Goal: Task Accomplishment & Management: Manage account settings

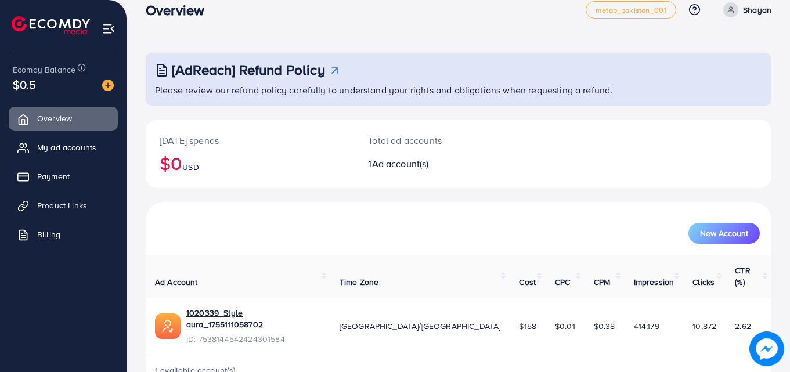
scroll to position [27, 0]
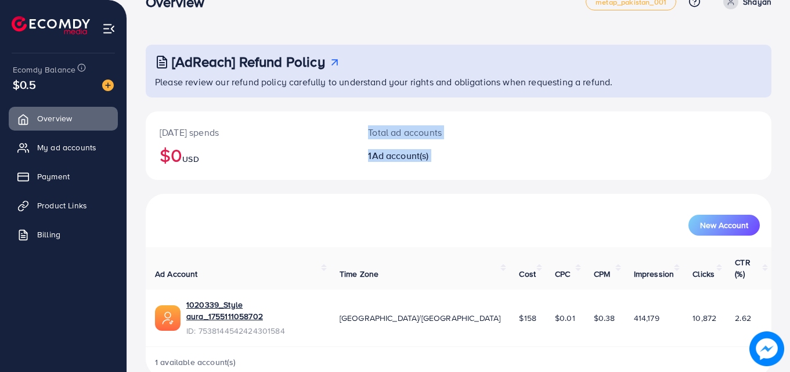
drag, startPoint x: 295, startPoint y: 199, endPoint x: 126, endPoint y: 134, distance: 181.6
click at [126, 134] on div "Overview metap_pakistan_001 Help Center Contact Support Plans and Pricing Term …" at bounding box center [395, 184] width 790 height 423
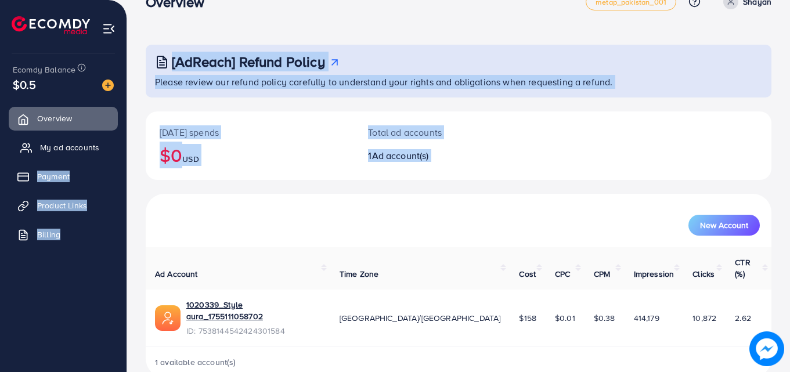
click at [86, 145] on span "My ad accounts" at bounding box center [69, 148] width 59 height 12
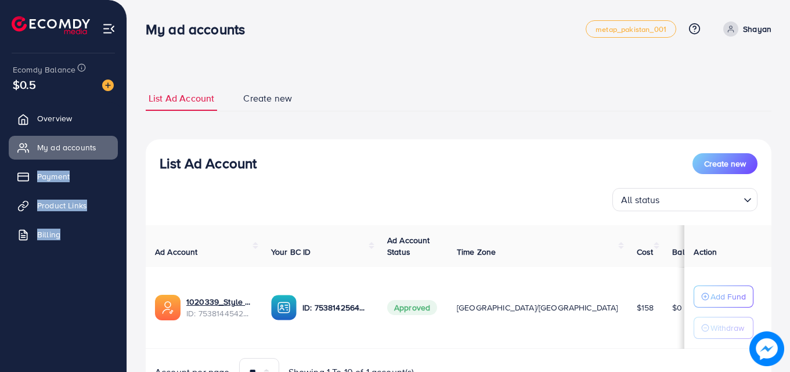
click at [424, 192] on div "All status Loading..." at bounding box center [459, 199] width 598 height 23
click at [67, 176] on span "Payment" at bounding box center [56, 177] width 33 height 12
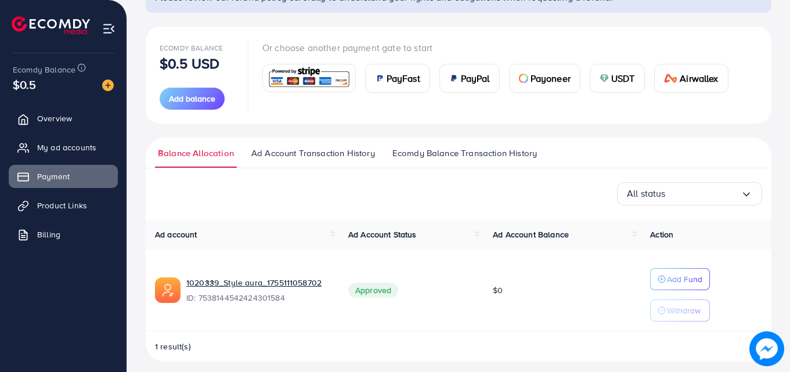
scroll to position [120, 0]
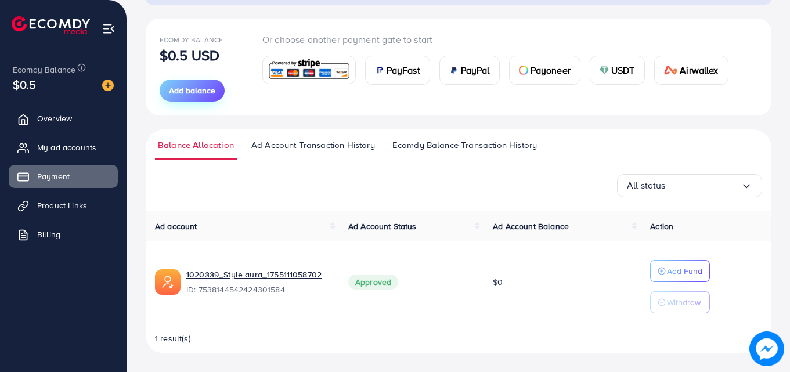
click at [204, 88] on span "Add balance" at bounding box center [192, 91] width 46 height 12
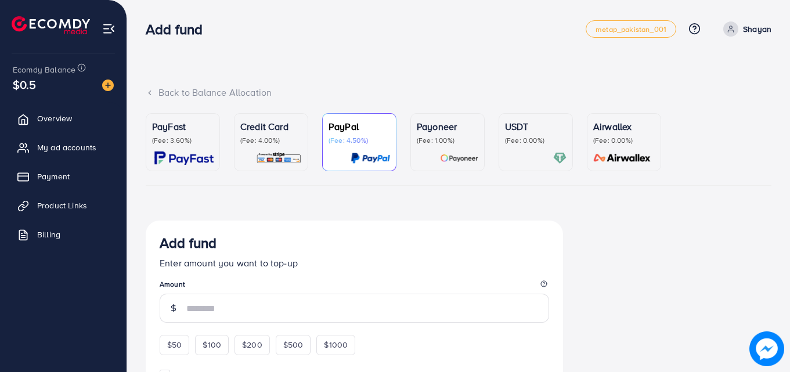
click at [241, 135] on div "Credit Card (Fee: 4.00%)" at bounding box center [271, 133] width 62 height 26
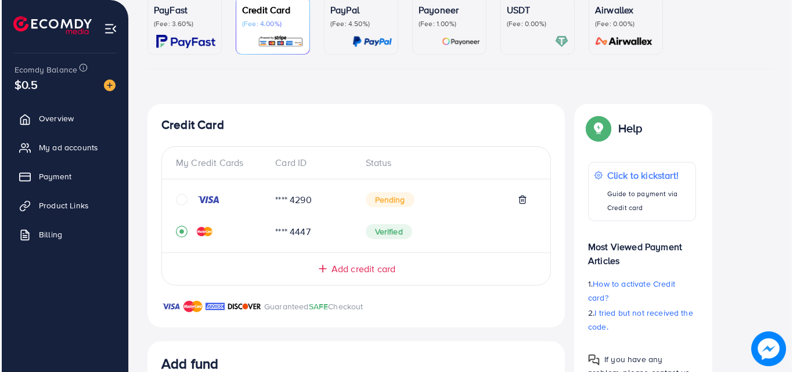
scroll to position [132, 0]
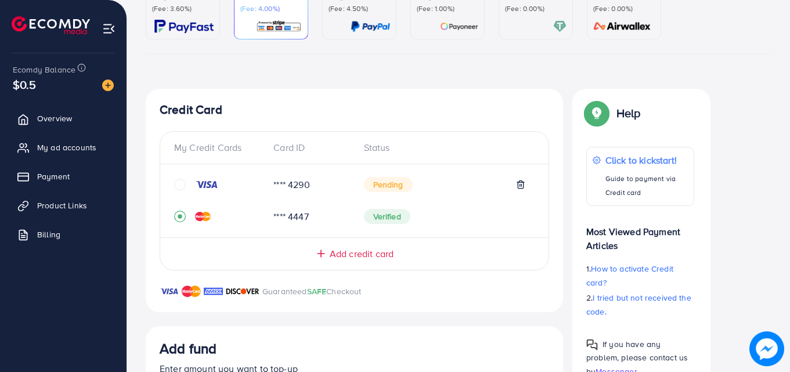
click at [402, 186] on span "Pending" at bounding box center [388, 184] width 49 height 15
click at [178, 182] on icon "circle" at bounding box center [180, 185] width 12 height 12
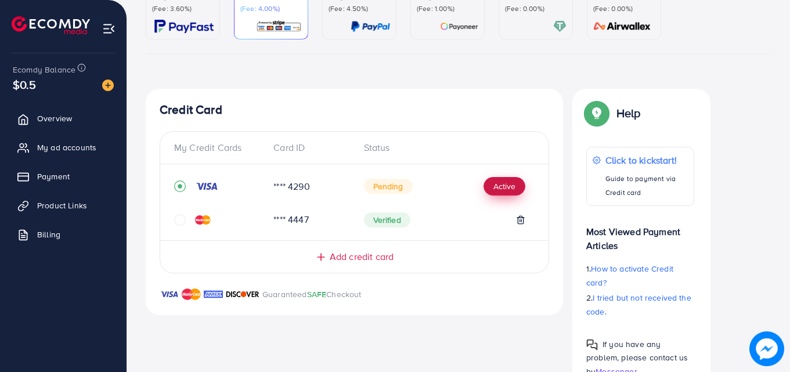
click at [488, 185] on button "Active" at bounding box center [505, 186] width 42 height 19
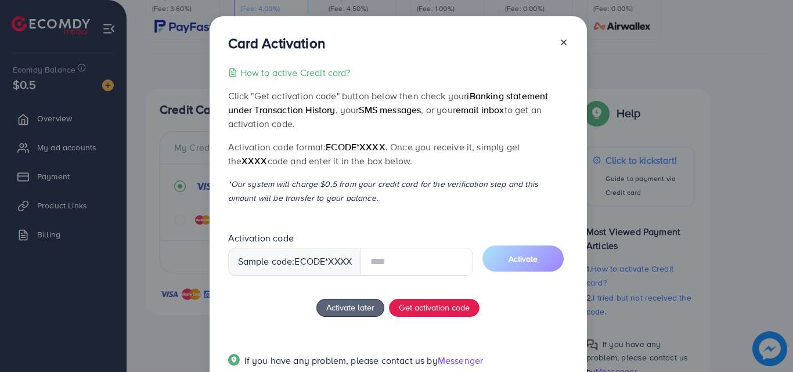
click at [385, 263] on input "text" at bounding box center [417, 262] width 113 height 28
click at [424, 314] on button "Get activation code" at bounding box center [434, 308] width 91 height 19
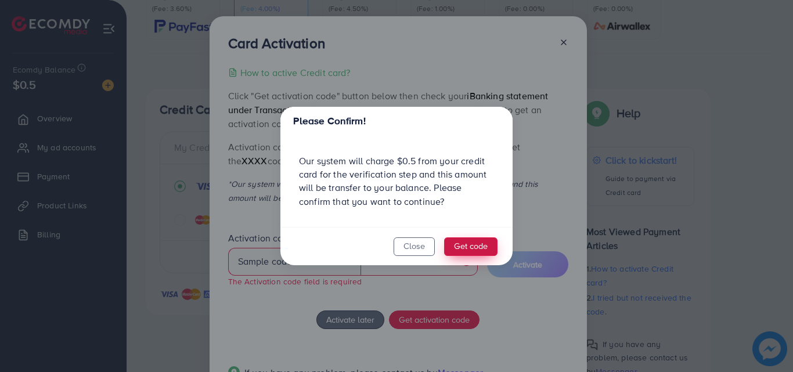
click at [452, 246] on button "Get code" at bounding box center [470, 246] width 53 height 19
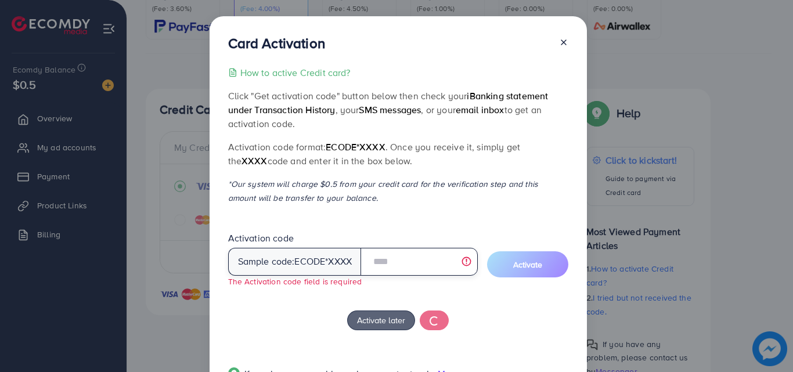
click at [438, 268] on input "text" at bounding box center [419, 262] width 117 height 28
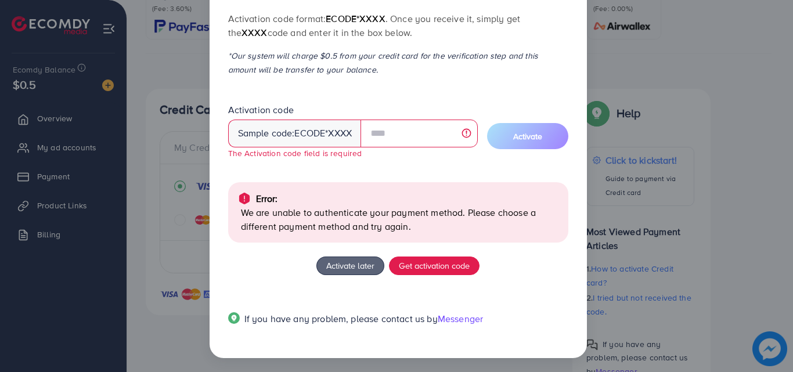
scroll to position [131, 0]
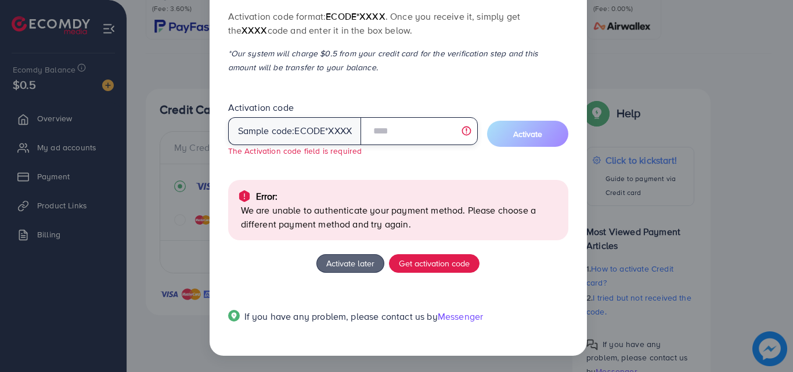
click at [421, 134] on input "text" at bounding box center [419, 131] width 117 height 28
click at [326, 194] on div "Error:" at bounding box center [398, 196] width 322 height 14
click at [416, 148] on div "Activation code Sample code: ecode *XXXX The Activation code field is required" at bounding box center [353, 129] width 250 height 56
click at [391, 92] on div "How to active Credit card? Click "Get activation code" button below then check …" at bounding box center [398, 136] width 340 height 402
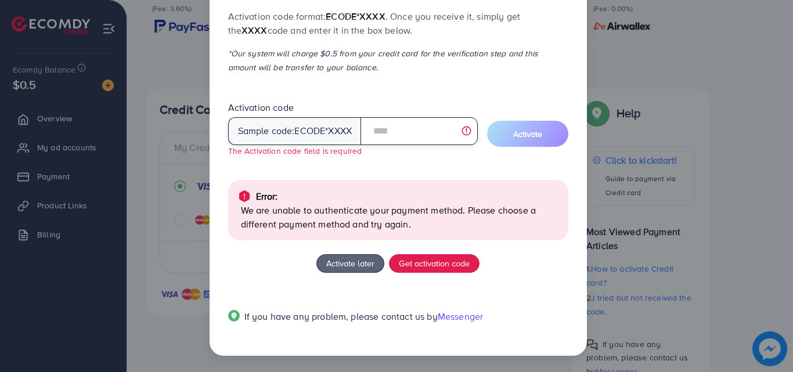
click at [392, 127] on input "text" at bounding box center [419, 131] width 117 height 28
type input "*"
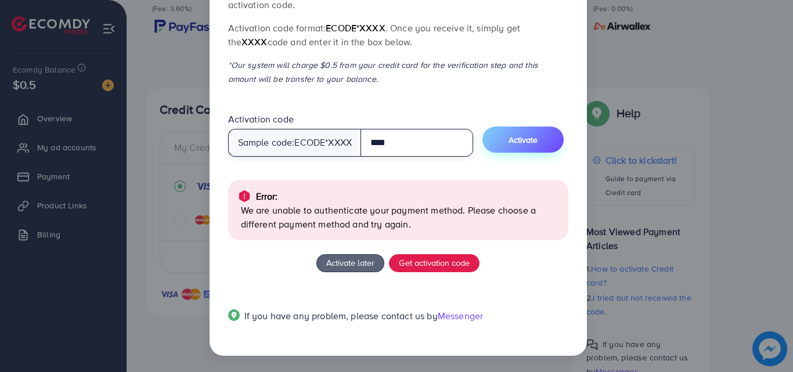
type input "****"
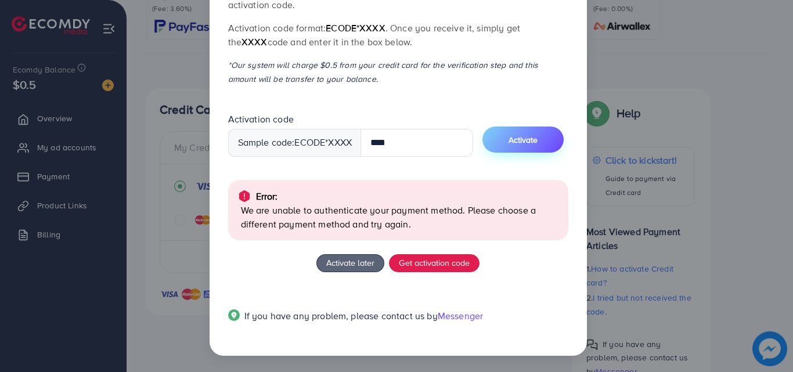
click at [535, 136] on span "Activate" at bounding box center [523, 140] width 29 height 12
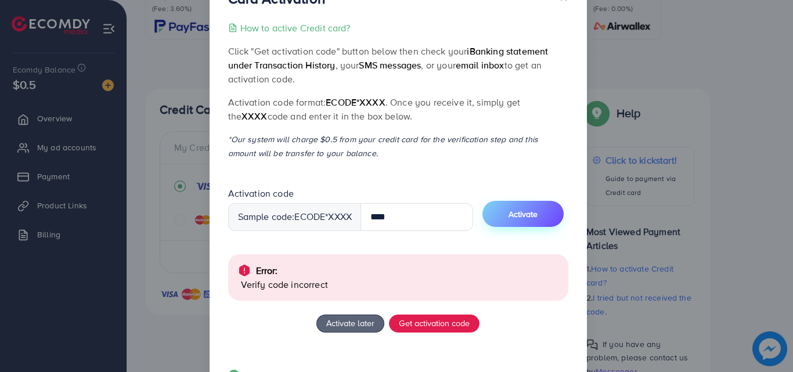
scroll to position [105, 0]
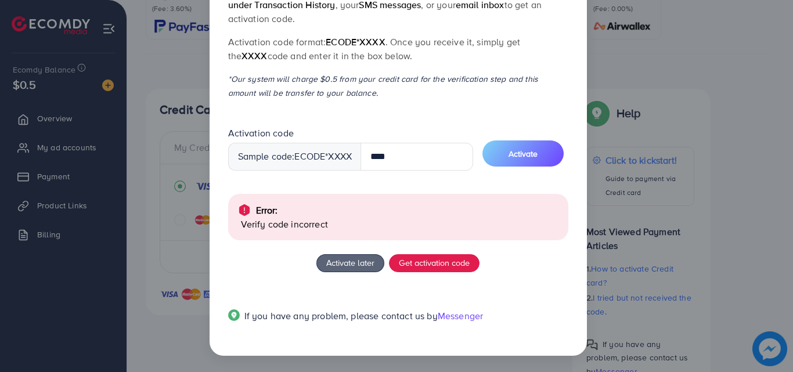
click at [297, 154] on span "ecode" at bounding box center [309, 156] width 31 height 13
click at [329, 157] on div "Sample code: ecode *XXXX" at bounding box center [295, 157] width 134 height 28
click at [542, 152] on button "Activate" at bounding box center [522, 153] width 81 height 26
click at [456, 257] on span "Get activation code" at bounding box center [434, 263] width 71 height 12
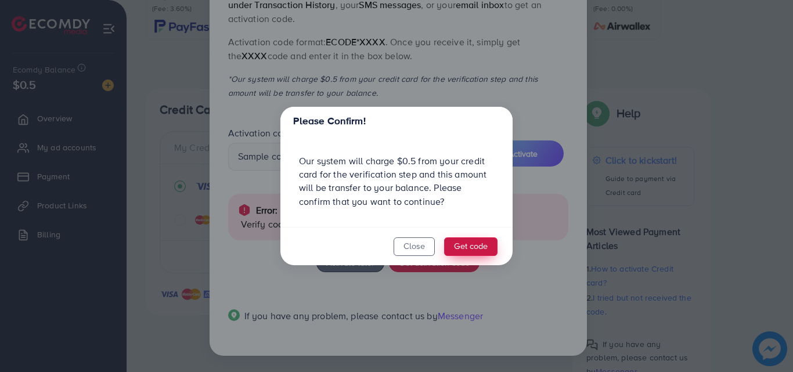
click at [460, 242] on button "Get code" at bounding box center [470, 246] width 53 height 19
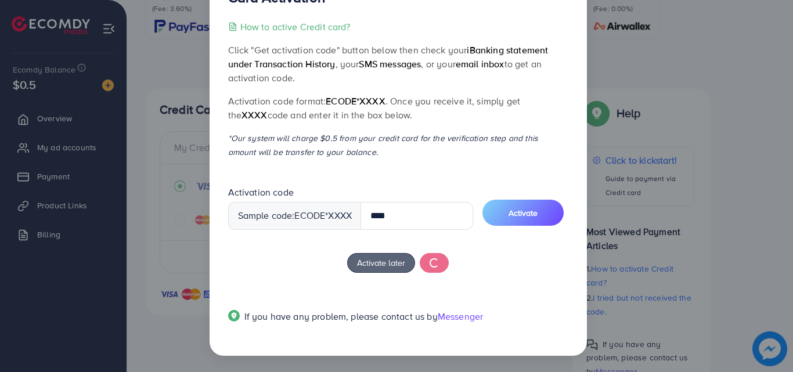
scroll to position [46, 0]
click at [450, 132] on p "*Our system will charge $0.5 from your credit card for the verification step an…" at bounding box center [398, 145] width 340 height 28
click at [456, 94] on p "Activation code format: ecode*XXXX . Once you receive it, simply get the XXXX c…" at bounding box center [398, 108] width 340 height 28
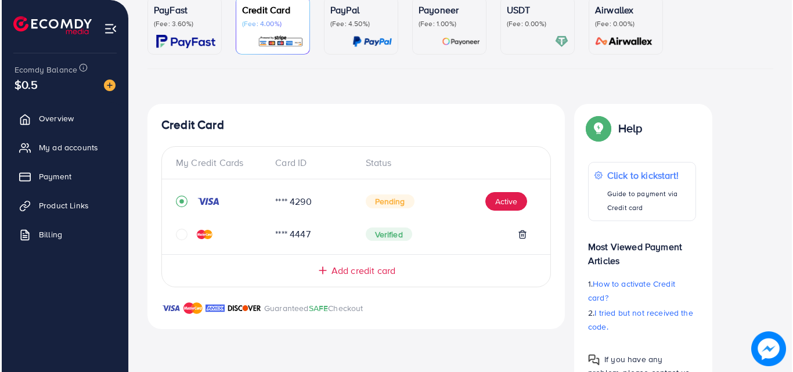
scroll to position [170, 0]
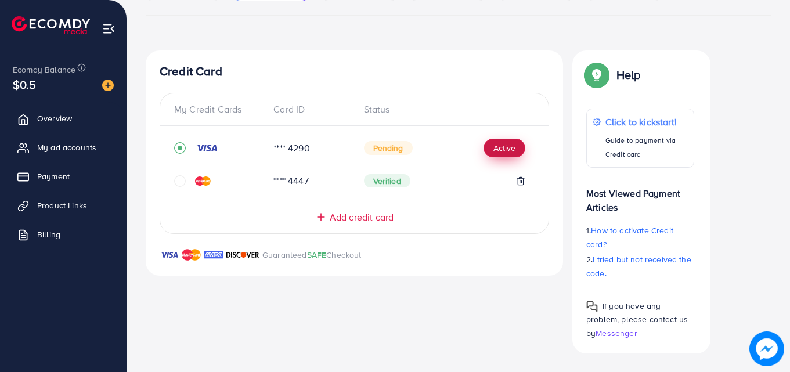
click at [492, 145] on button "Active" at bounding box center [505, 148] width 42 height 19
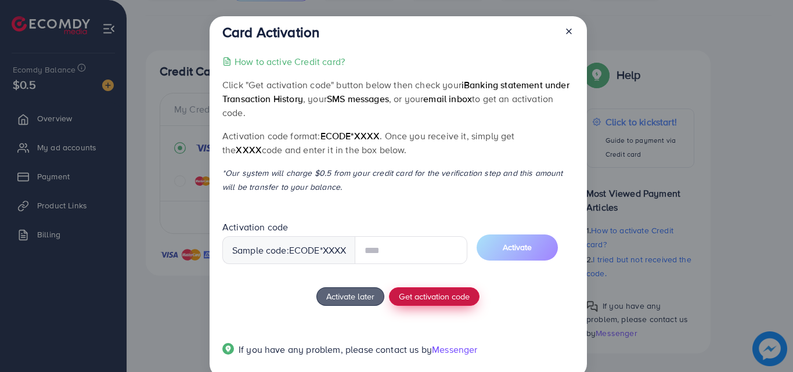
click at [446, 303] on button "Get activation code" at bounding box center [434, 296] width 91 height 19
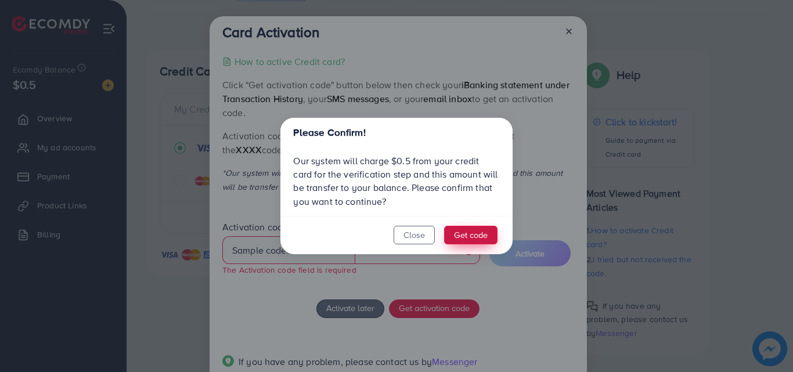
click at [454, 239] on button "Get code" at bounding box center [470, 235] width 53 height 19
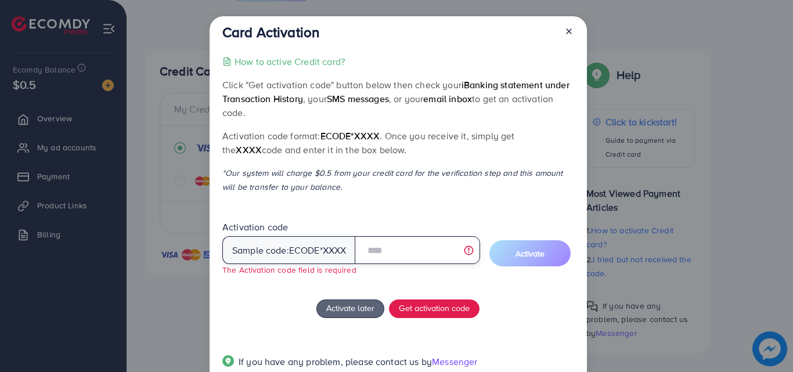
click at [399, 257] on input "text" at bounding box center [417, 250] width 125 height 28
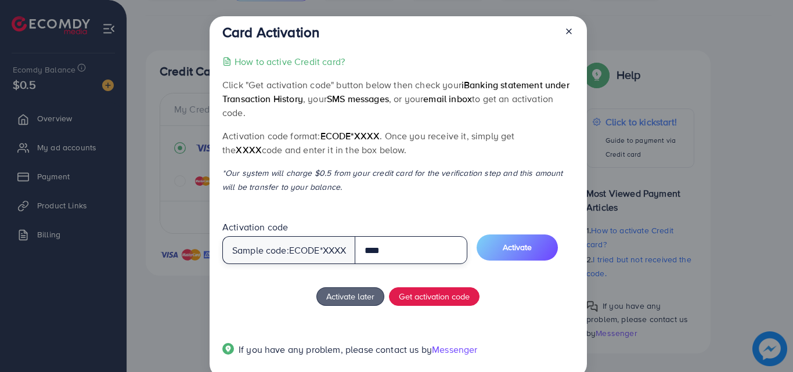
type input "****"
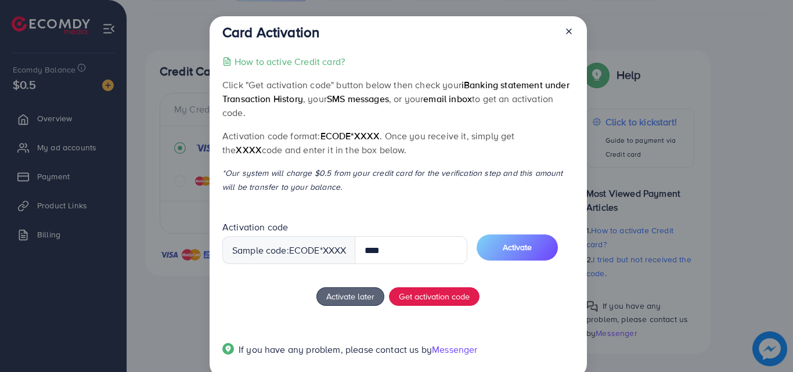
click at [570, 250] on div "Activation code Sample code: ecode *XXXX **** Activate" at bounding box center [397, 248] width 351 height 52
click at [532, 253] on span "Activate" at bounding box center [517, 247] width 29 height 12
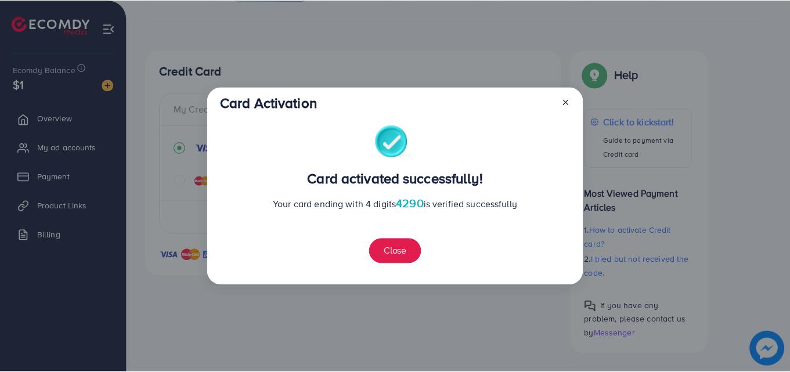
scroll to position [185, 0]
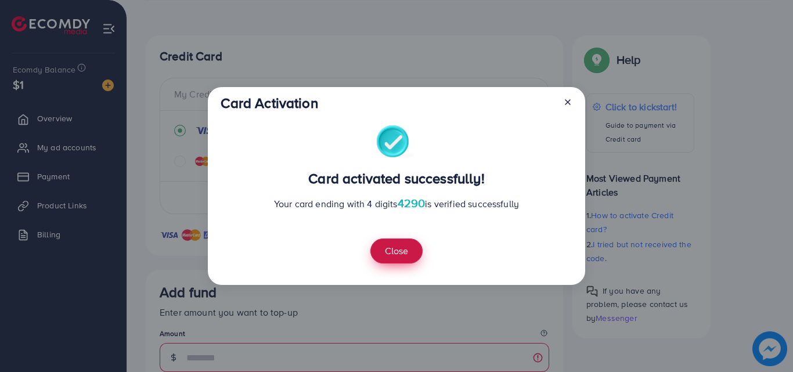
click at [402, 251] on button "Close" at bounding box center [396, 251] width 52 height 25
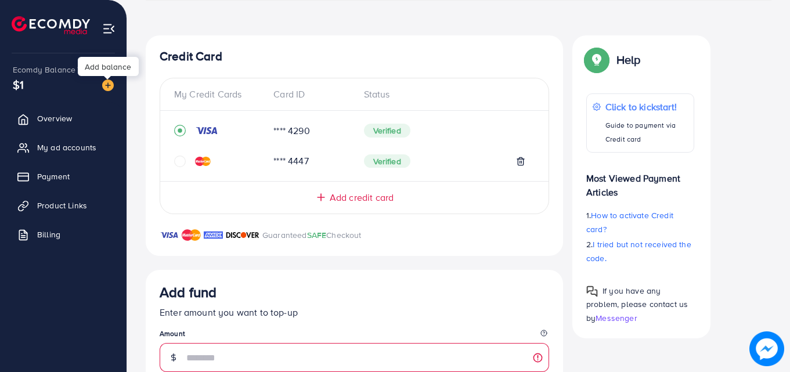
click at [105, 87] on img at bounding box center [108, 86] width 12 height 12
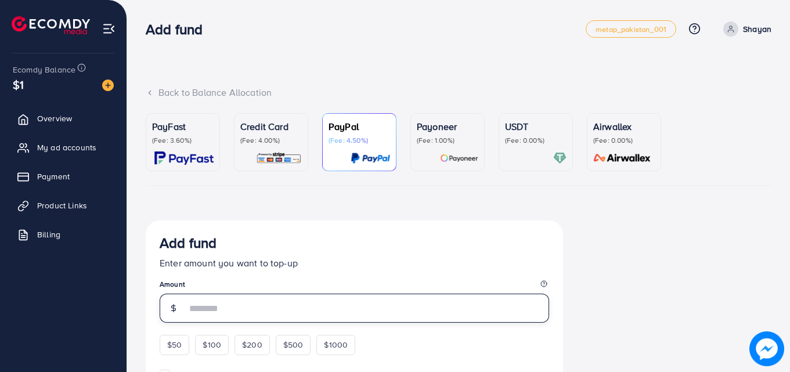
click at [244, 304] on input "number" at bounding box center [367, 308] width 363 height 29
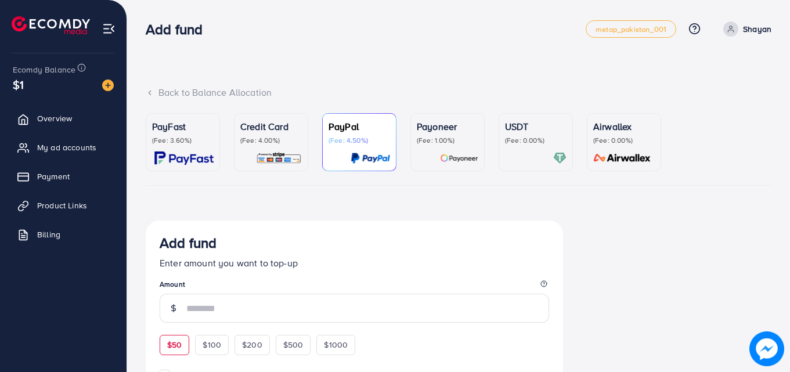
click at [176, 342] on div "Add fund Enter amount you want to top-up Amount $50 $100 $200 $500 $1000" at bounding box center [355, 295] width 390 height 120
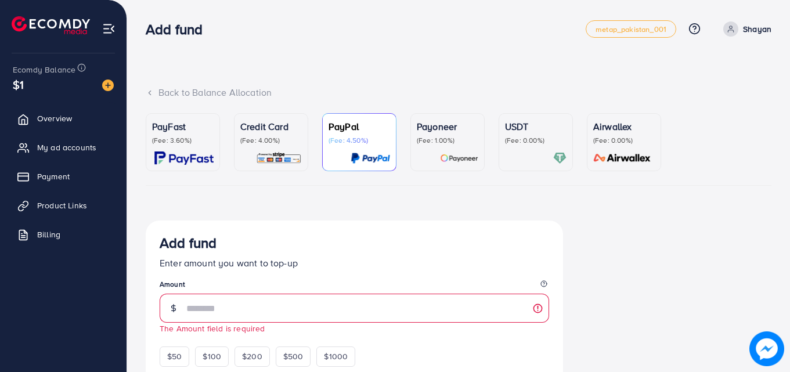
click at [269, 163] on img at bounding box center [279, 158] width 46 height 13
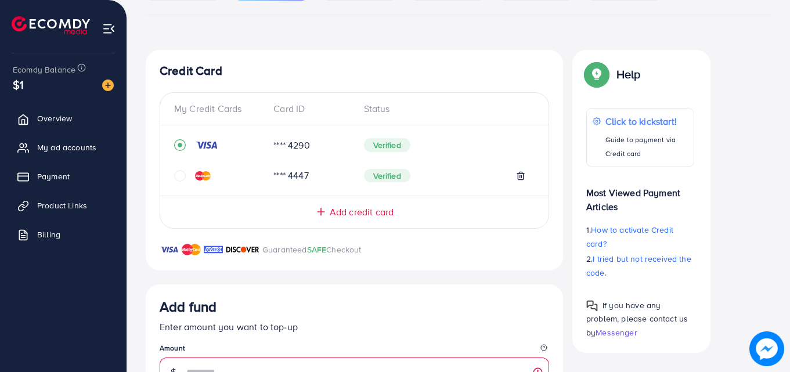
scroll to position [279, 0]
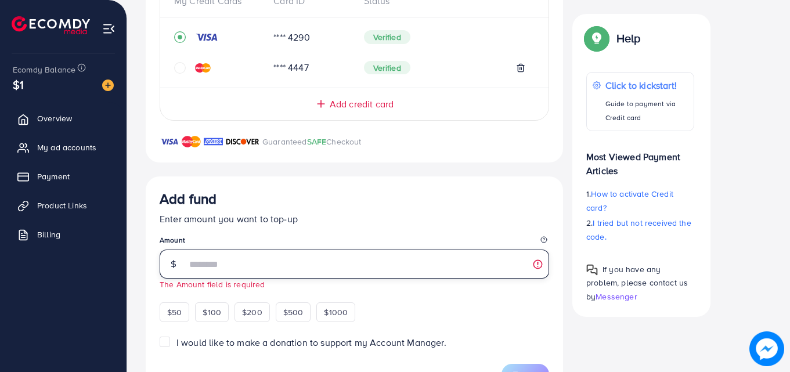
click at [415, 256] on input "number" at bounding box center [367, 264] width 363 height 29
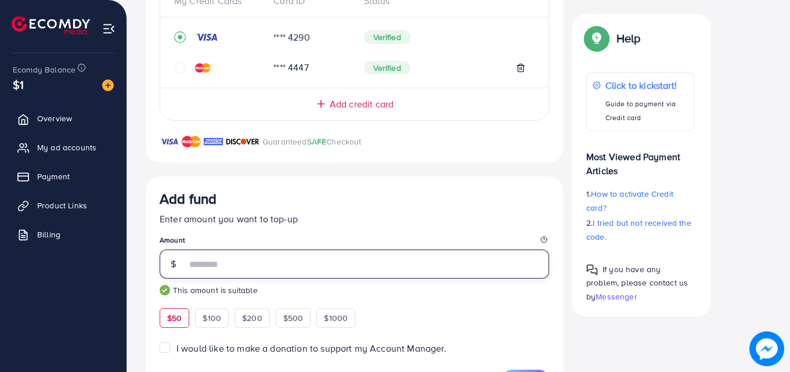
type input "**"
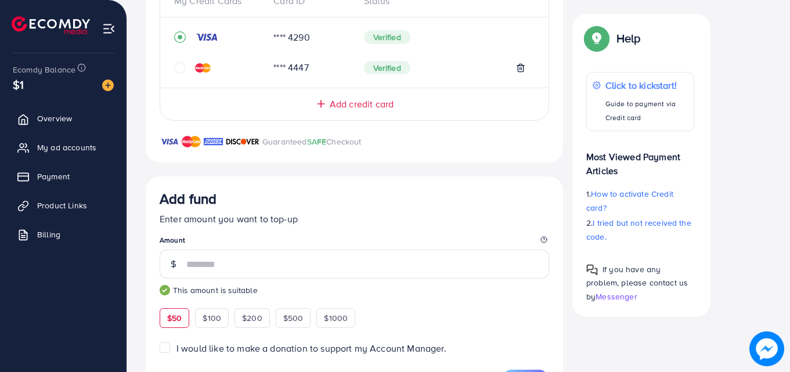
click at [288, 220] on p "Enter amount you want to top-up" at bounding box center [355, 219] width 390 height 14
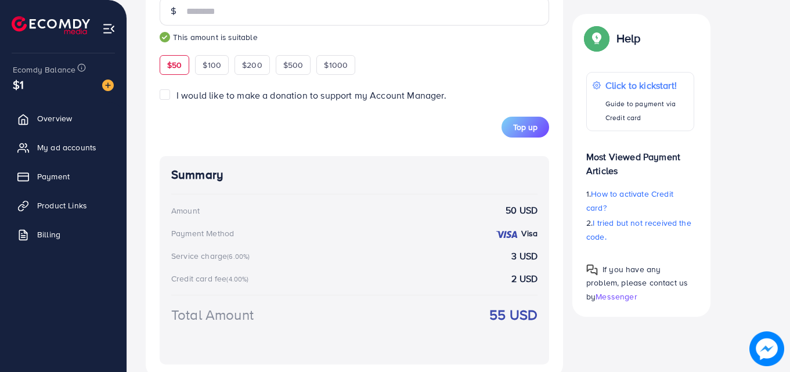
scroll to position [557, 0]
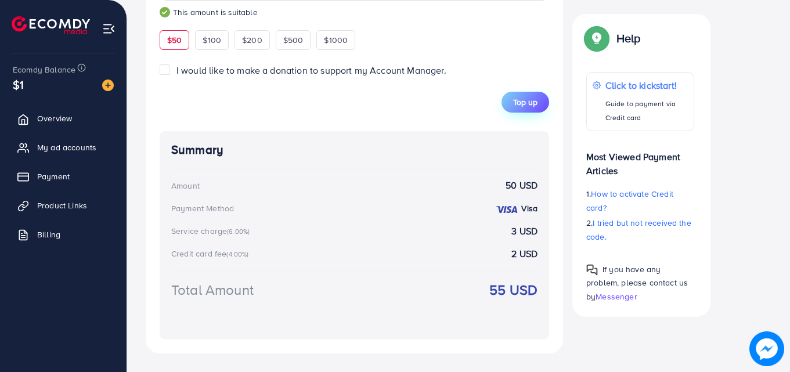
click at [530, 105] on span "Top up" at bounding box center [525, 102] width 24 height 12
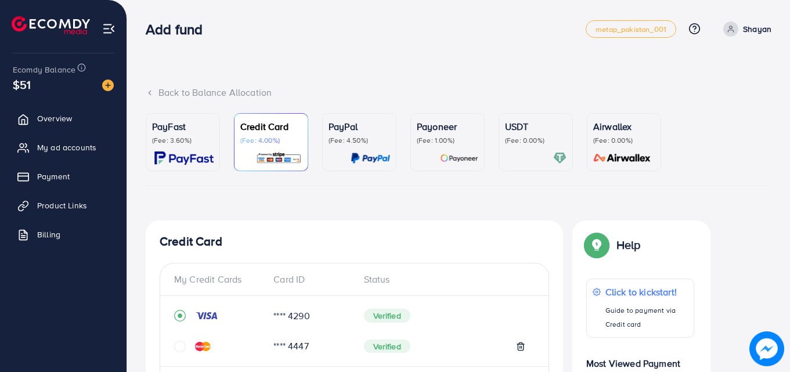
scroll to position [357, 0]
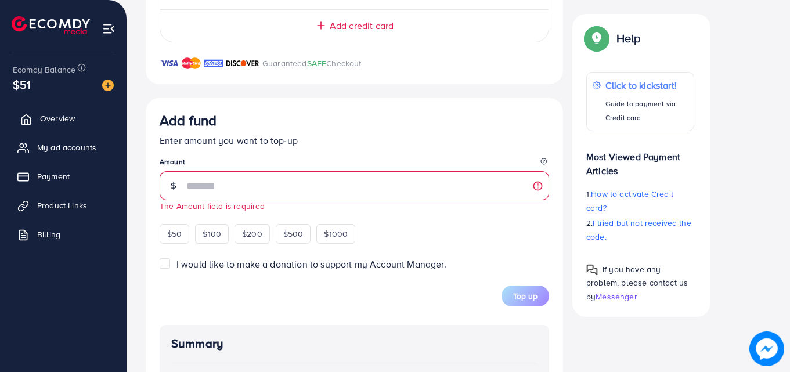
click at [53, 115] on span "Overview" at bounding box center [57, 119] width 35 height 12
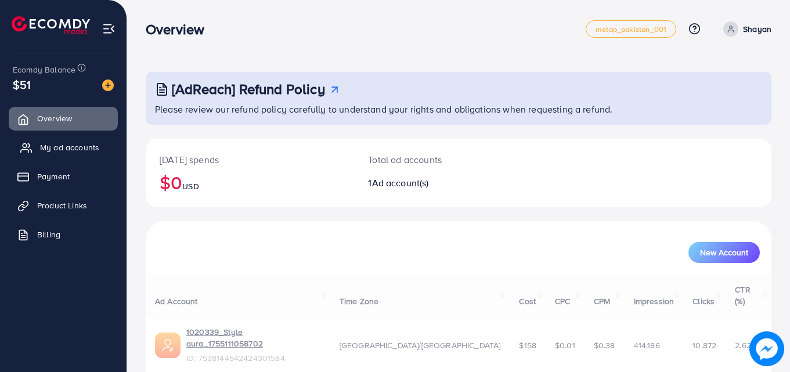
click at [93, 151] on span "My ad accounts" at bounding box center [69, 148] width 59 height 12
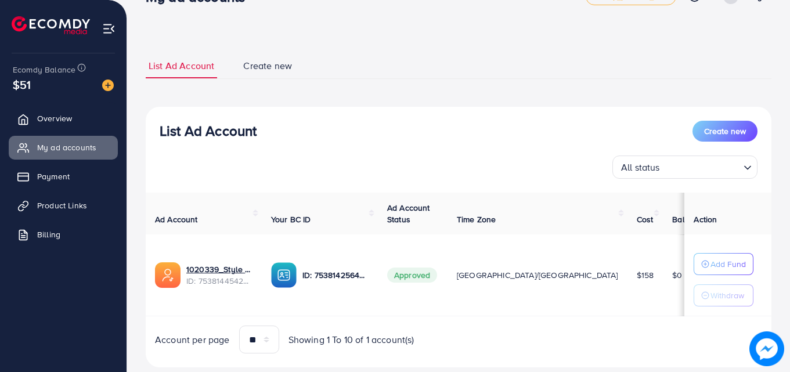
scroll to position [60, 0]
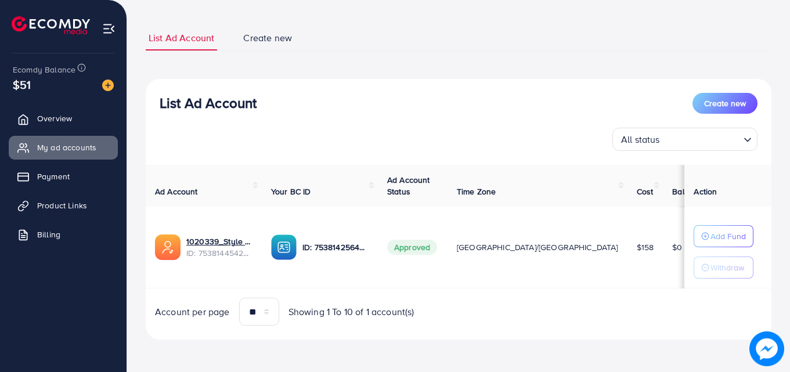
click at [729, 114] on div "List Ad Account Create new All status Loading..." at bounding box center [459, 122] width 626 height 58
click at [715, 105] on span "Create new" at bounding box center [725, 104] width 42 height 12
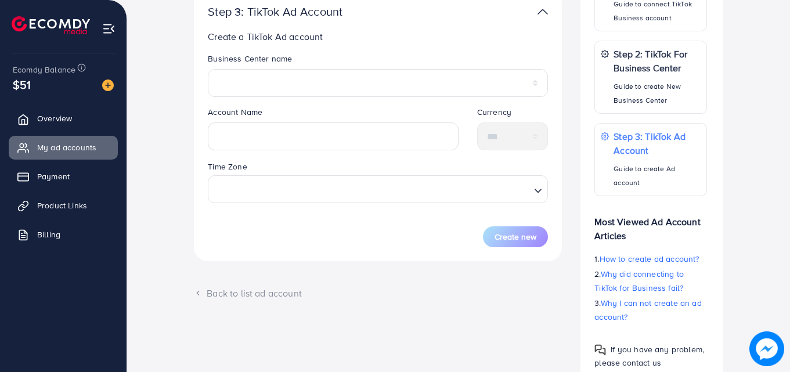
scroll to position [263, 0]
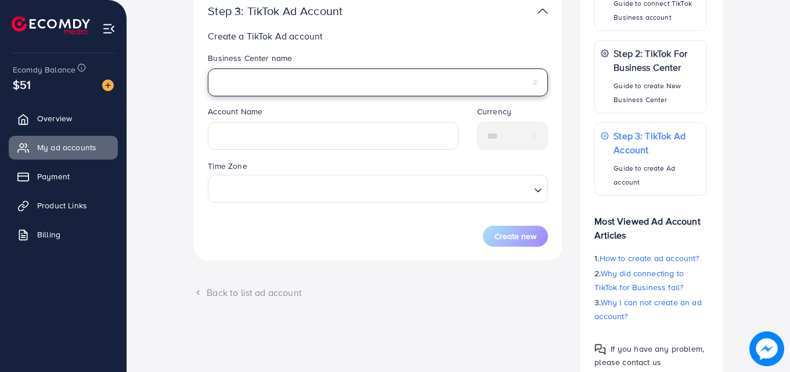
click at [294, 87] on select "**********" at bounding box center [378, 83] width 340 height 28
select select "**********"
click at [208, 69] on select "**********" at bounding box center [378, 83] width 340 height 28
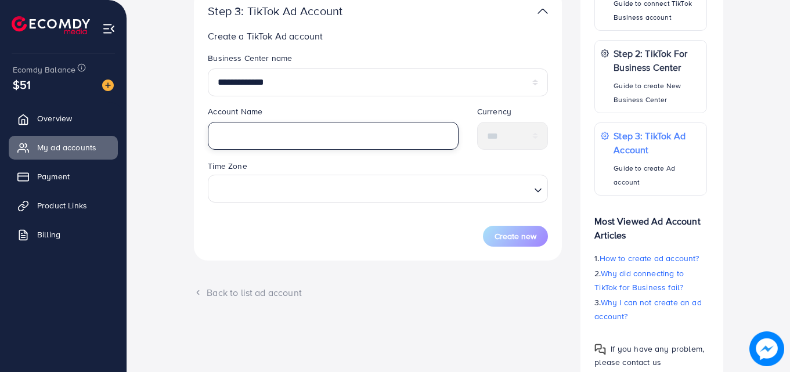
click at [267, 134] on input "text" at bounding box center [333, 136] width 251 height 28
type input "*"
type input "**********"
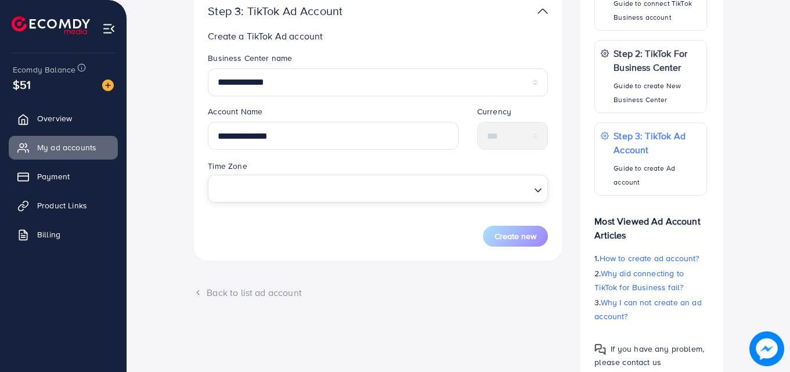
click at [266, 184] on input "Search for option" at bounding box center [371, 188] width 316 height 21
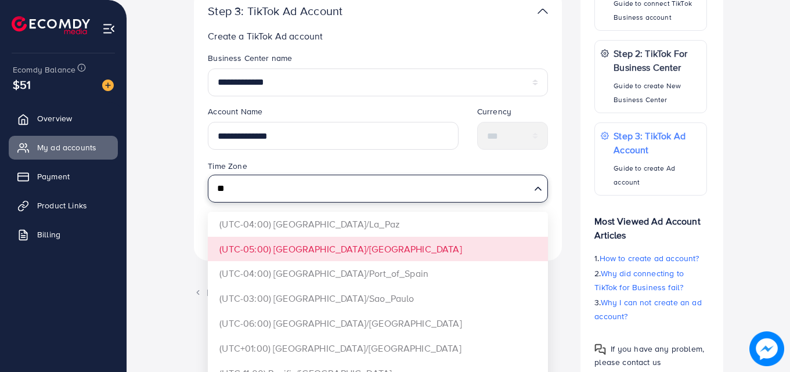
type input "*"
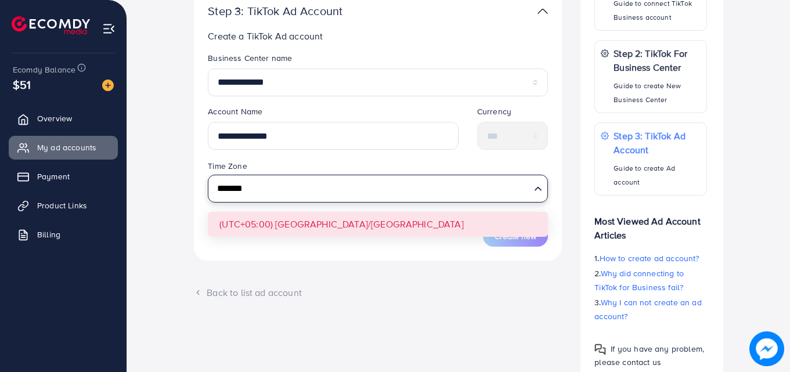
type input "*******"
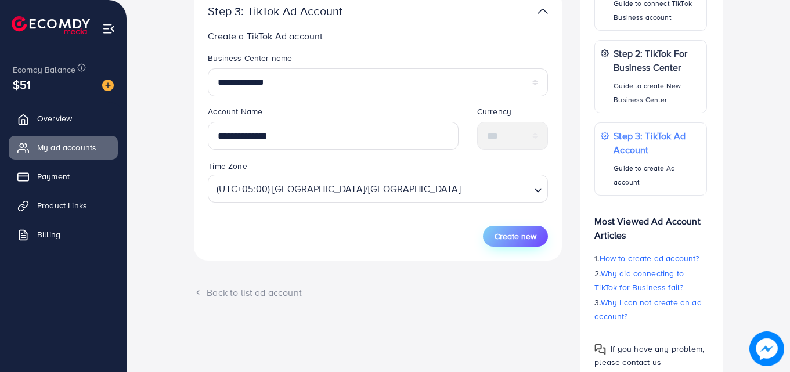
click at [518, 233] on span "Create new" at bounding box center [516, 236] width 42 height 12
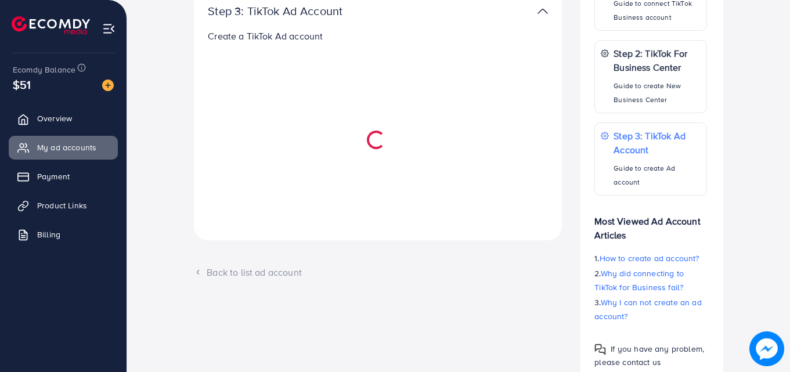
select select
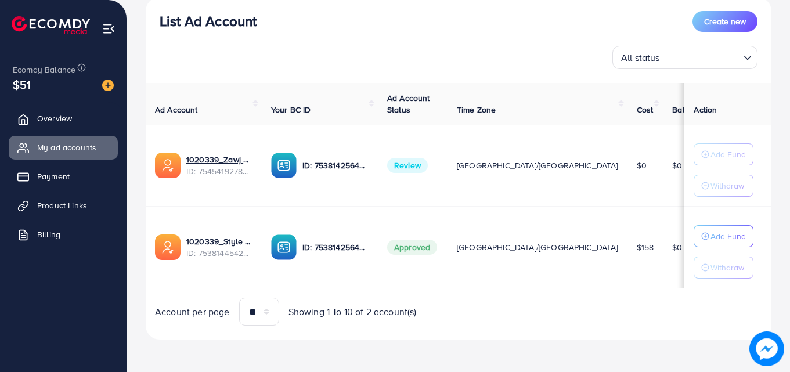
scroll to position [138, 0]
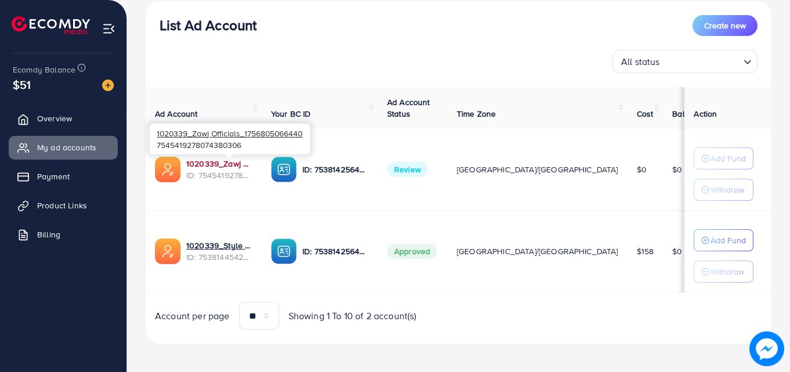
click at [247, 158] on link "1020339_Zawj Officials_1756805066440" at bounding box center [219, 164] width 66 height 12
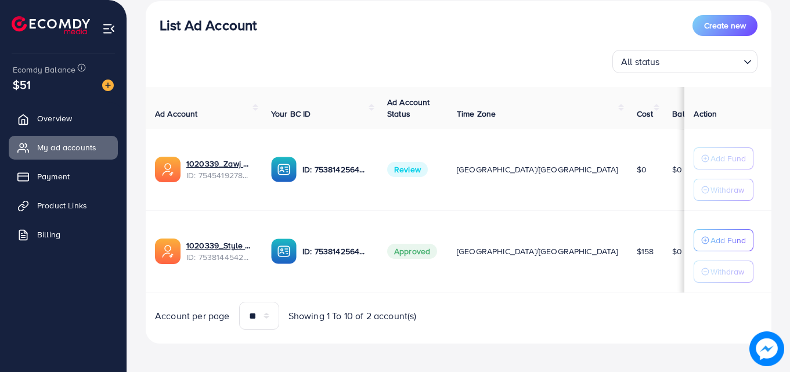
click at [448, 224] on td "Approved" at bounding box center [413, 252] width 70 height 82
click at [711, 243] on p "Add Fund" at bounding box center [728, 240] width 35 height 14
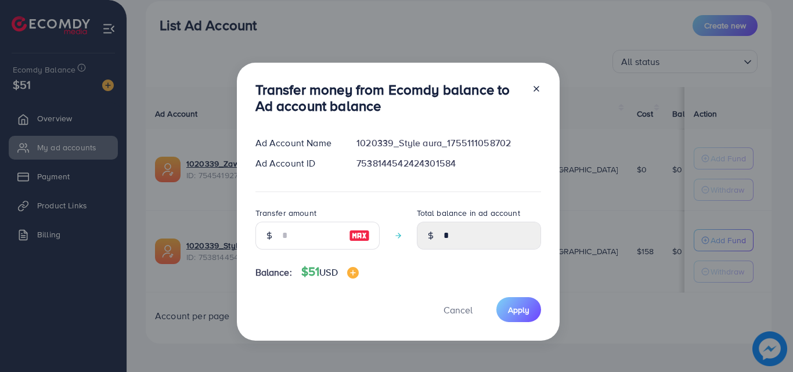
click at [439, 225] on div at bounding box center [430, 236] width 27 height 28
click at [441, 235] on div at bounding box center [430, 236] width 27 height 28
click at [293, 247] on input "number" at bounding box center [311, 236] width 58 height 28
type input "*"
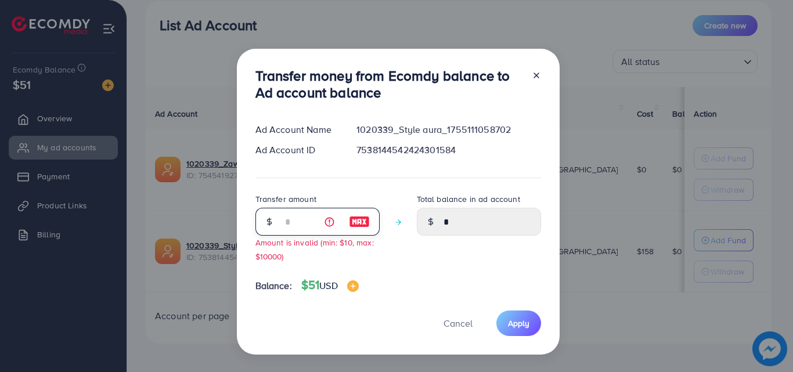
type input "****"
type input "**"
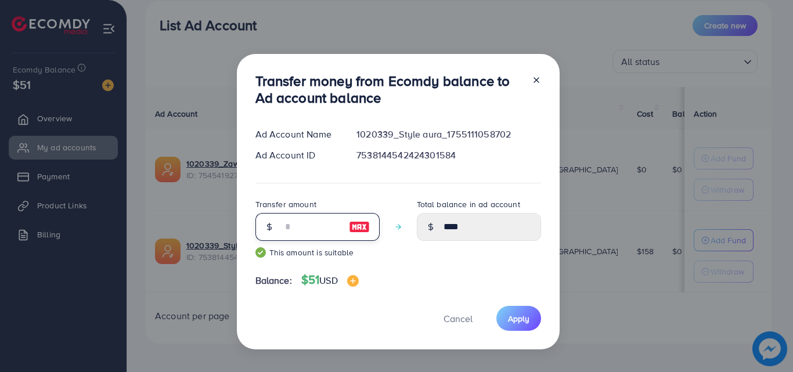
type input "*****"
type input "**"
click at [536, 77] on icon at bounding box center [536, 79] width 9 height 9
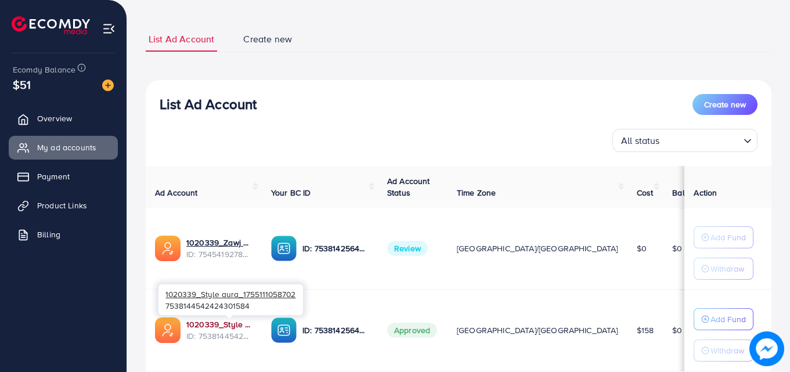
scroll to position [0, 0]
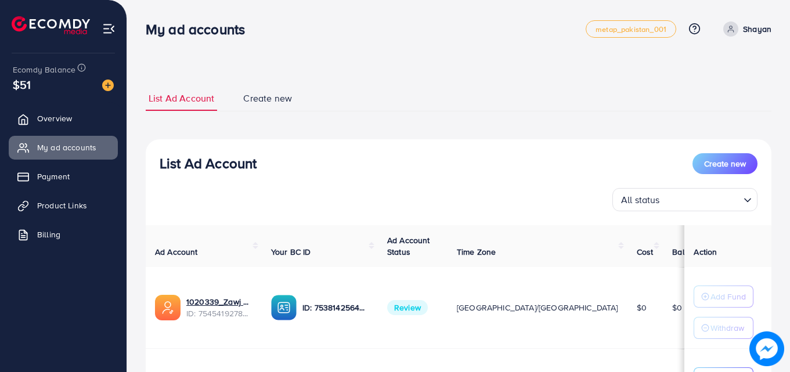
scroll to position [142, 0]
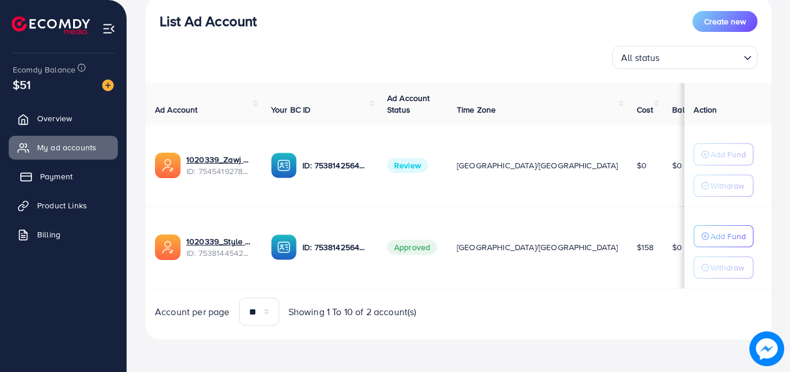
click at [81, 186] on link "Payment" at bounding box center [63, 176] width 109 height 23
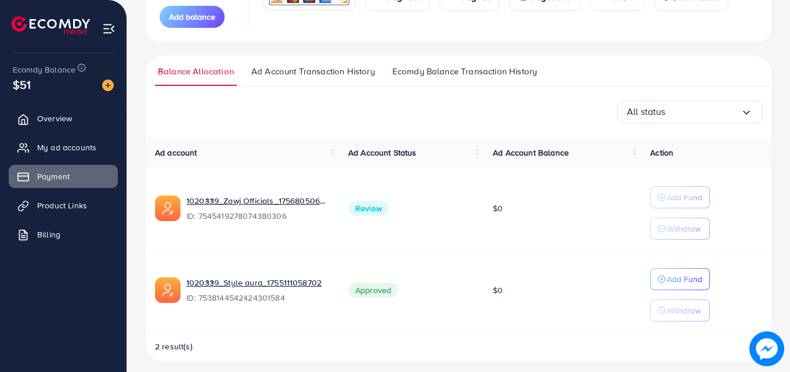
scroll to position [190, 0]
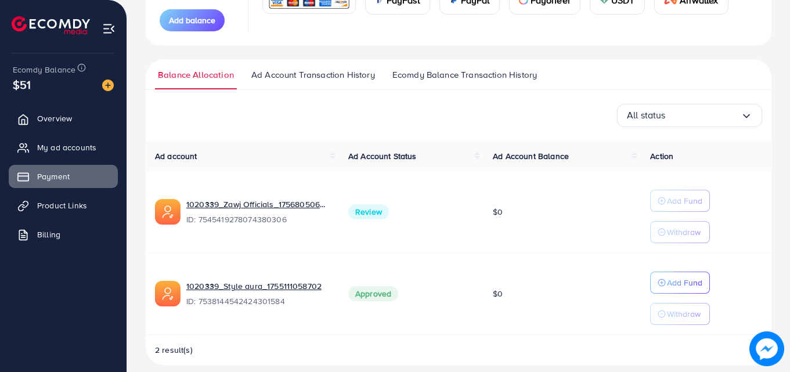
click at [316, 76] on span "Ad Account Transaction History" at bounding box center [313, 75] width 124 height 13
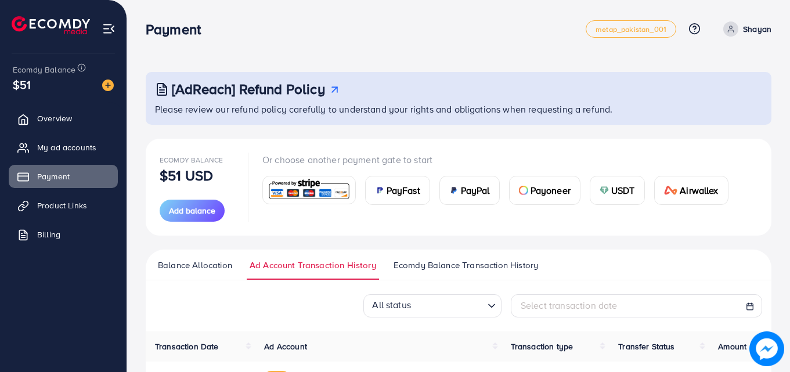
click at [204, 259] on span "Balance Allocation" at bounding box center [195, 265] width 74 height 13
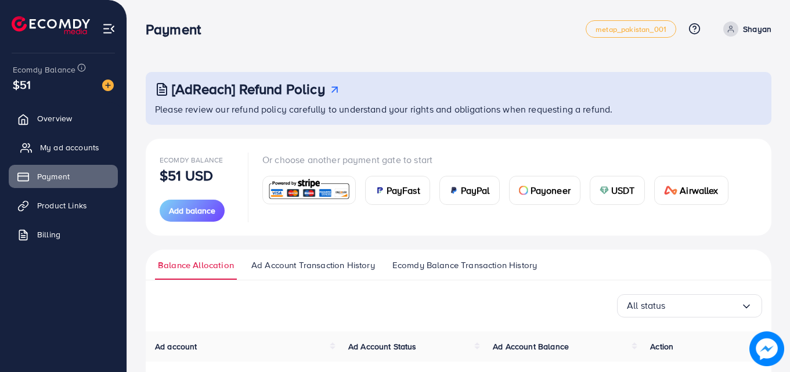
click at [67, 156] on link "My ad accounts" at bounding box center [63, 147] width 109 height 23
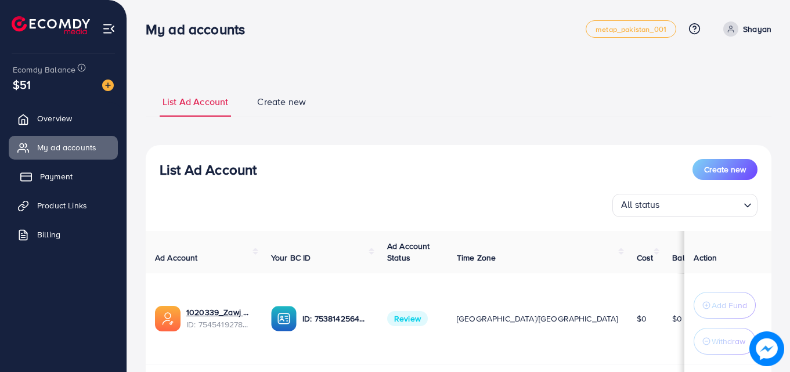
click at [66, 179] on span "Payment" at bounding box center [56, 177] width 33 height 12
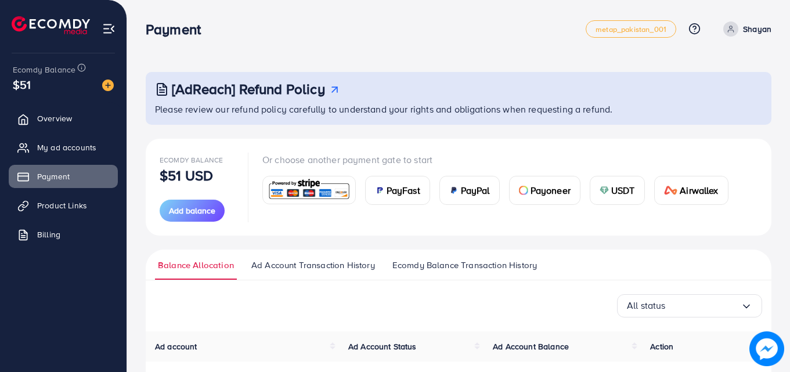
scroll to position [202, 0]
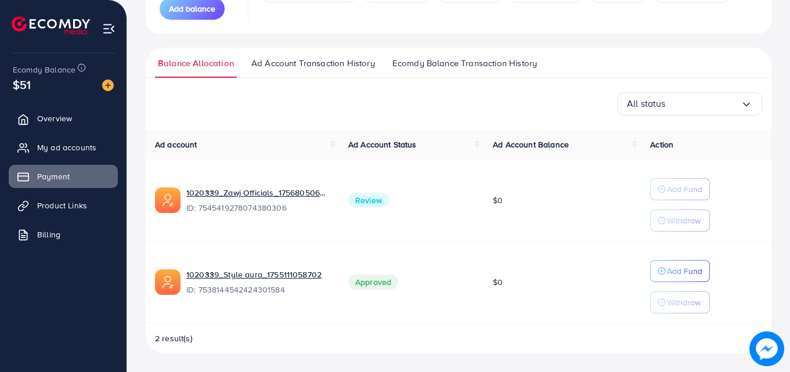
click at [64, 220] on ul "Overview My ad accounts Payment Product Links Billing" at bounding box center [63, 180] width 127 height 156
click at [64, 235] on link "Billing" at bounding box center [63, 234] width 109 height 23
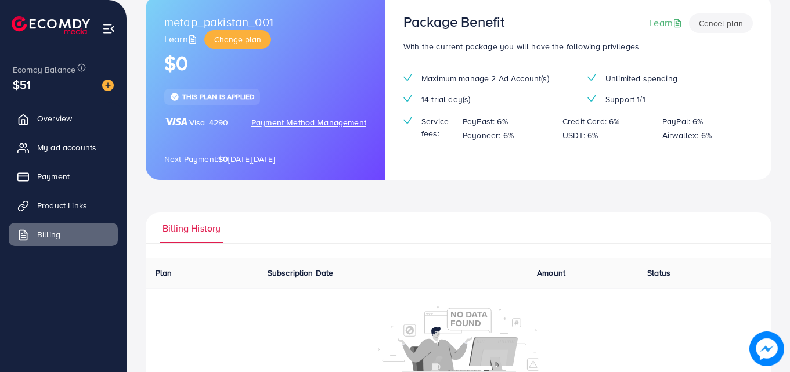
scroll to position [74, 0]
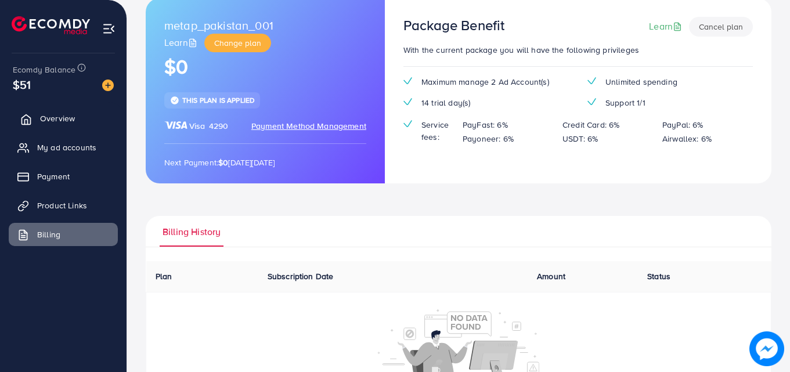
click at [49, 124] on span "Overview" at bounding box center [57, 119] width 35 height 12
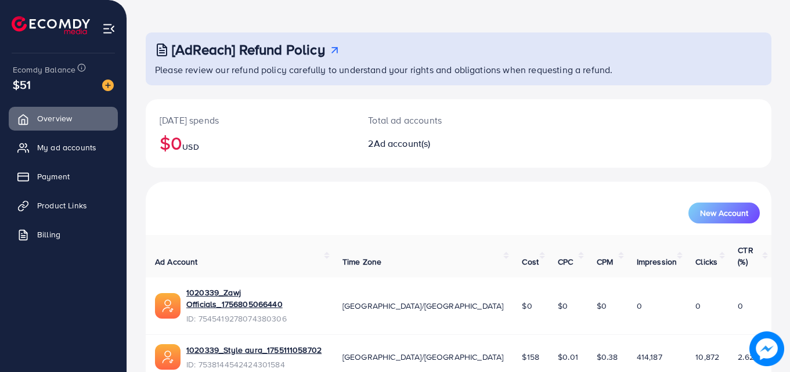
scroll to position [73, 0]
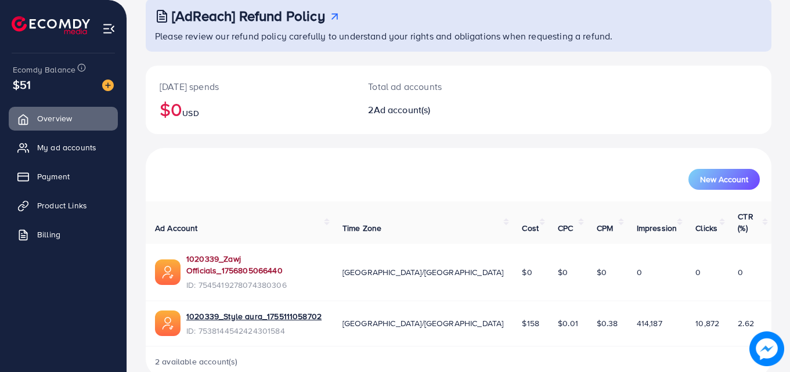
click at [324, 253] on link "1020339_Zawj Officials_1756805066440" at bounding box center [255, 265] width 138 height 24
click at [252, 253] on link "1020339_Zawj Officials_1756805066440" at bounding box center [255, 265] width 138 height 24
